Goal: Find specific page/section: Find specific page/section

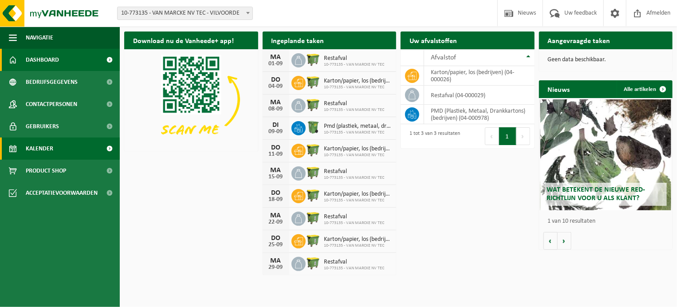
click at [107, 145] on span at bounding box center [110, 148] width 20 height 22
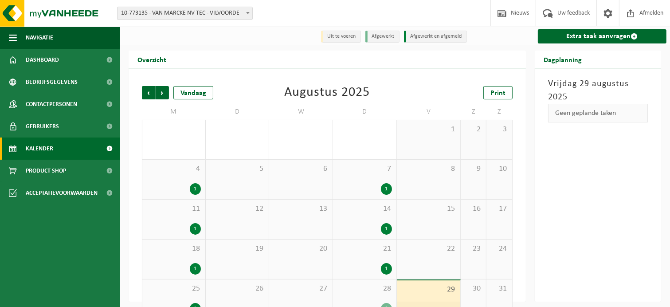
scroll to position [22, 0]
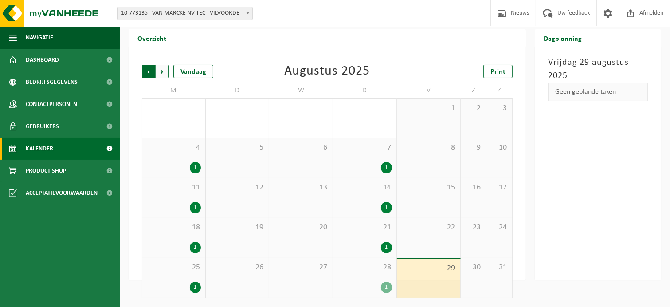
click at [164, 71] on span "Volgende" at bounding box center [162, 71] width 13 height 13
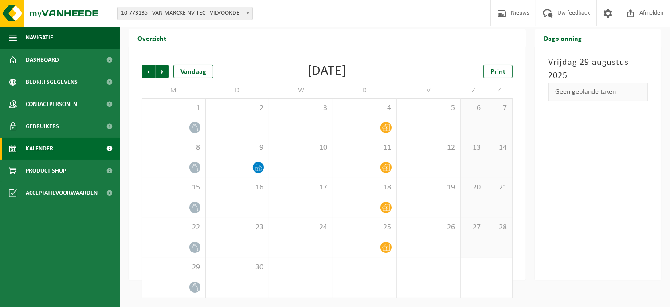
click at [164, 71] on span "Volgende" at bounding box center [162, 71] width 13 height 13
